Goal: Task Accomplishment & Management: Manage account settings

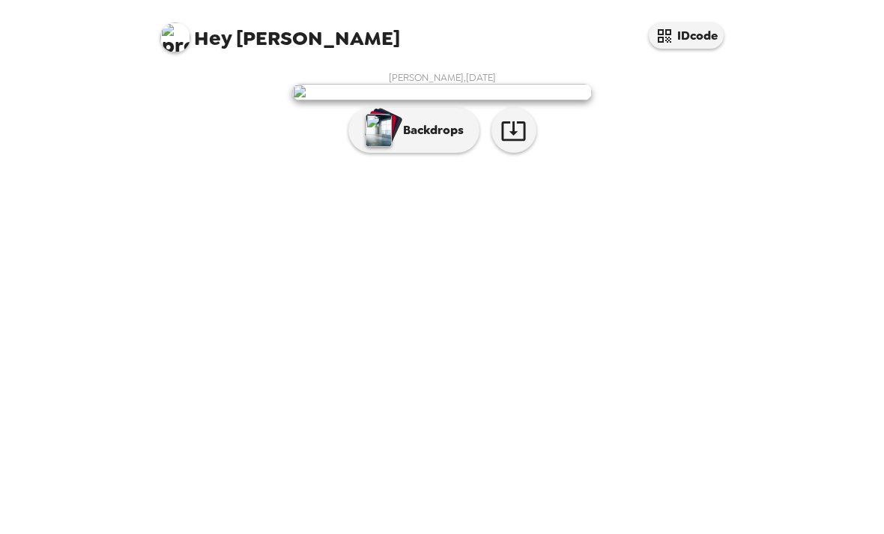
scroll to position [48, 0]
click at [372, 147] on img "button" at bounding box center [379, 130] width 26 height 33
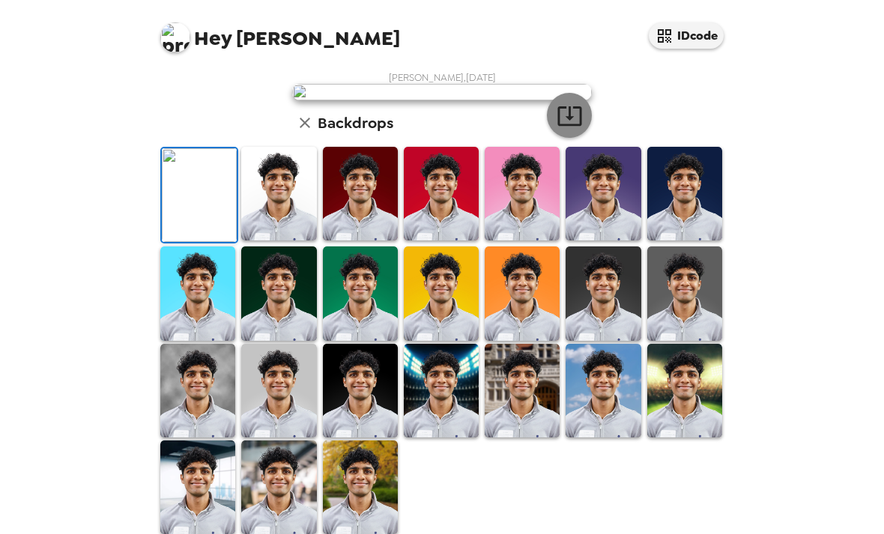
click at [575, 129] on icon "button" at bounding box center [570, 116] width 26 height 26
